Goal: Book appointment/travel/reservation

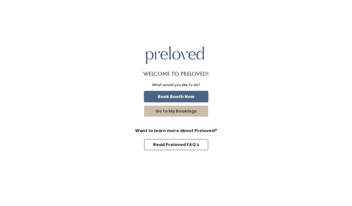
click at [161, 95] on button "Book Booth Now" at bounding box center [176, 96] width 64 height 11
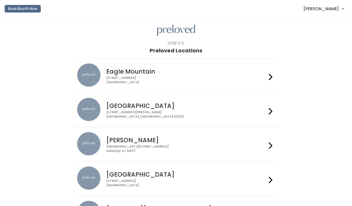
scroll to position [201, 0]
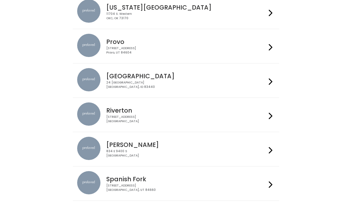
click at [117, 52] on div "230 W Cougar Blvd Provo, UT 84604" at bounding box center [186, 50] width 160 height 8
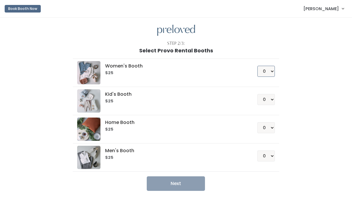
click at [265, 73] on select "0 1 2 3 4" at bounding box center [265, 71] width 17 height 11
select select "2"
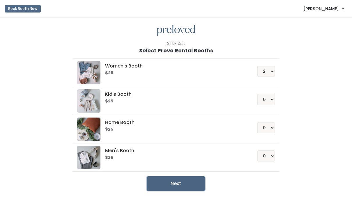
click at [179, 184] on button "Next" at bounding box center [176, 183] width 58 height 15
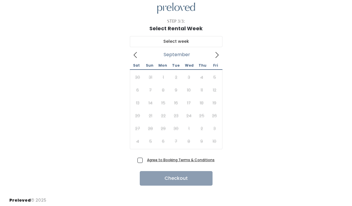
scroll to position [24, 0]
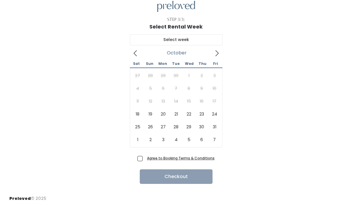
click at [215, 54] on icon at bounding box center [217, 53] width 6 height 6
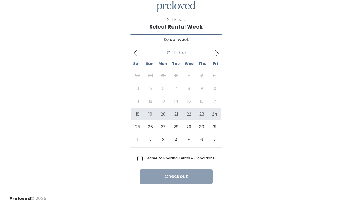
type input "October 18 to October 24"
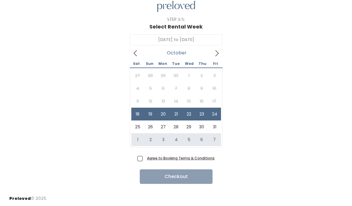
click at [145, 158] on span "Agree to Booking Terms & Conditions" at bounding box center [180, 158] width 70 height 6
click at [145, 158] on input "Agree to Booking Terms & Conditions" at bounding box center [147, 157] width 4 height 4
checkbox input "true"
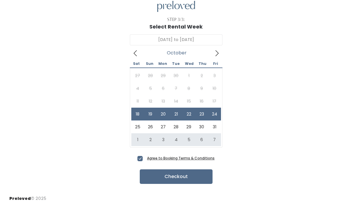
click at [155, 169] on form "Agree to Booking Terms & Conditions Checkout" at bounding box center [175, 169] width 77 height 29
click at [156, 176] on button "Checkout" at bounding box center [176, 176] width 73 height 15
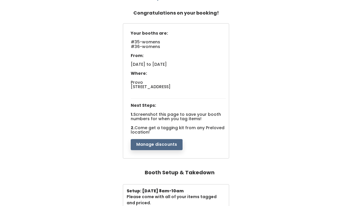
scroll to position [35, 0]
